Goal: Task Accomplishment & Management: Use online tool/utility

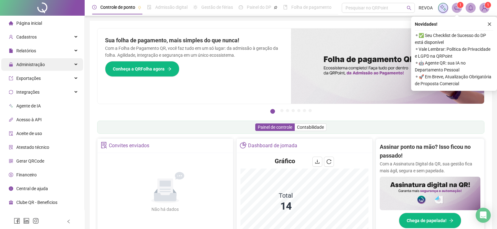
click at [23, 68] on span "Administração" at bounding box center [27, 64] width 36 height 13
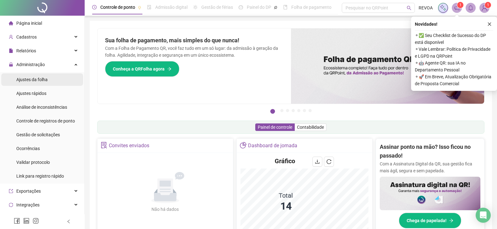
click at [27, 81] on span "Ajustes da folha" at bounding box center [31, 79] width 31 height 5
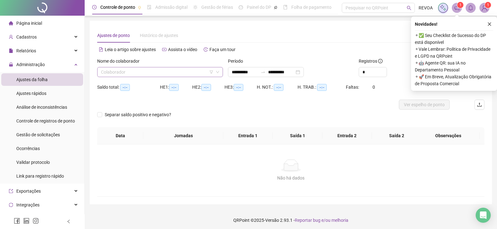
click at [160, 70] on input "search" at bounding box center [157, 71] width 113 height 9
click at [202, 59] on div "Nome do colaborador" at bounding box center [160, 62] width 126 height 9
drag, startPoint x: 186, startPoint y: 67, endPoint x: 182, endPoint y: 71, distance: 4.9
click at [185, 67] on div "Nome do colaborador" at bounding box center [160, 62] width 126 height 9
click at [182, 71] on input "search" at bounding box center [157, 71] width 113 height 9
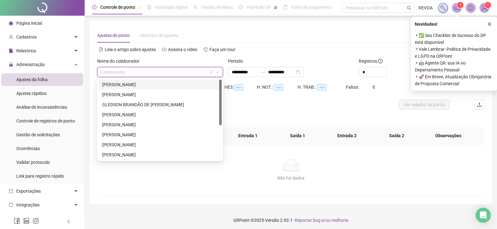
click at [171, 88] on div "[PERSON_NAME]" at bounding box center [159, 85] width 123 height 10
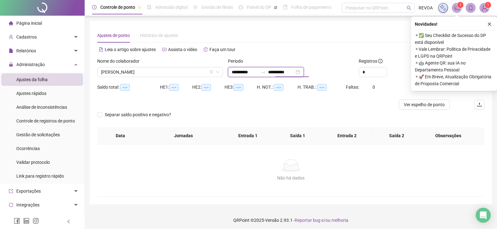
click at [294, 71] on input "**********" at bounding box center [281, 72] width 26 height 7
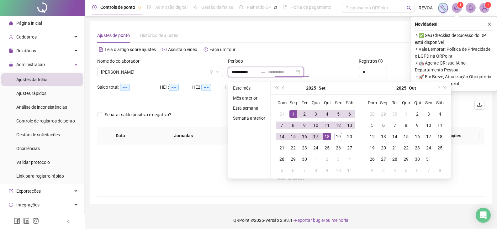
type input "**********"
click at [315, 135] on div "17" at bounding box center [316, 137] width 8 height 8
type input "**********"
click at [488, 21] on button "button" at bounding box center [490, 24] width 8 height 8
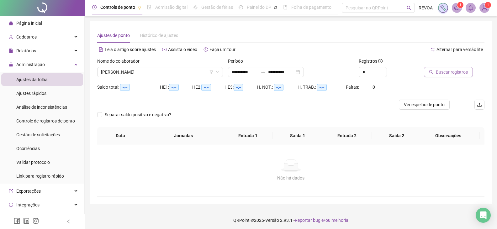
click at [444, 74] on span "Buscar registros" at bounding box center [452, 72] width 32 height 7
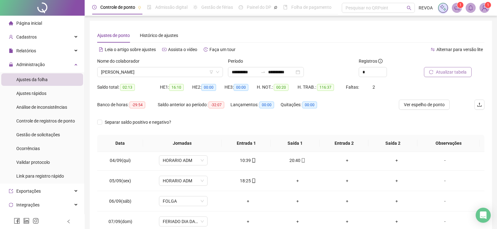
scroll to position [94, 0]
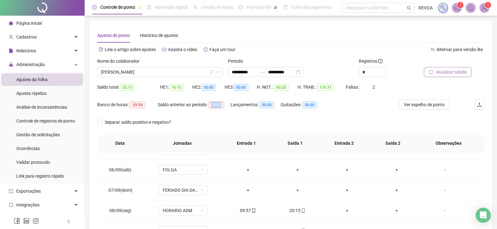
drag, startPoint x: 223, startPoint y: 107, endPoint x: 213, endPoint y: 104, distance: 11.0
click at [213, 104] on span "-32:07" at bounding box center [216, 105] width 16 height 7
click at [393, 34] on div "Ajustes de ponto Histórico de ajustes" at bounding box center [290, 35] width 387 height 14
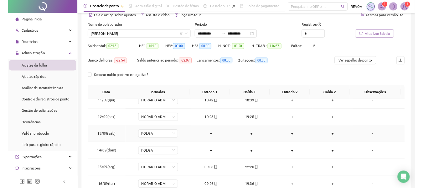
scroll to position [91, 0]
